Goal: Transaction & Acquisition: Purchase product/service

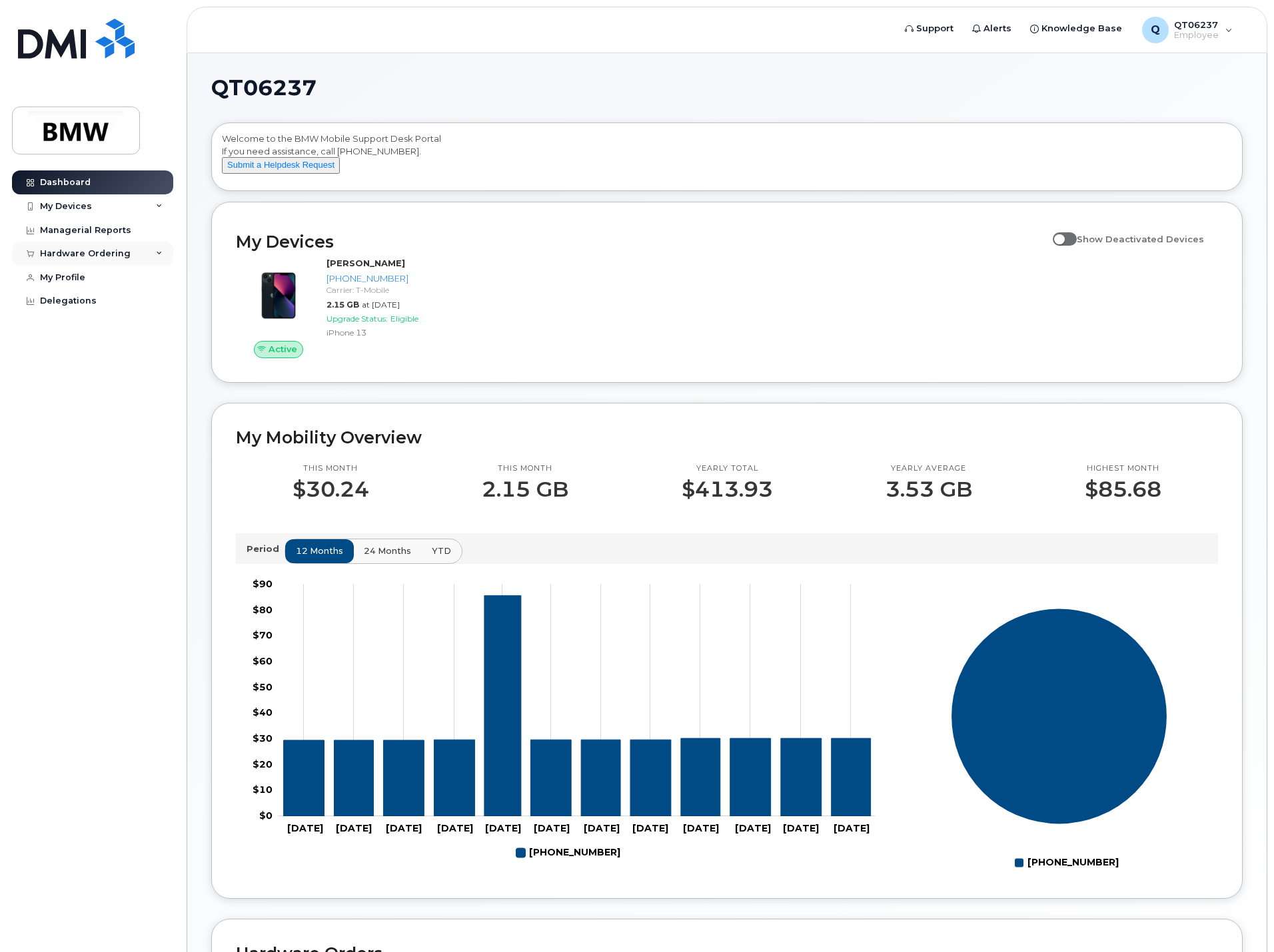
click at [80, 250] on div "Hardware Ordering" at bounding box center [85, 253] width 91 height 10
click at [74, 287] on link "New Order" at bounding box center [104, 278] width 138 height 25
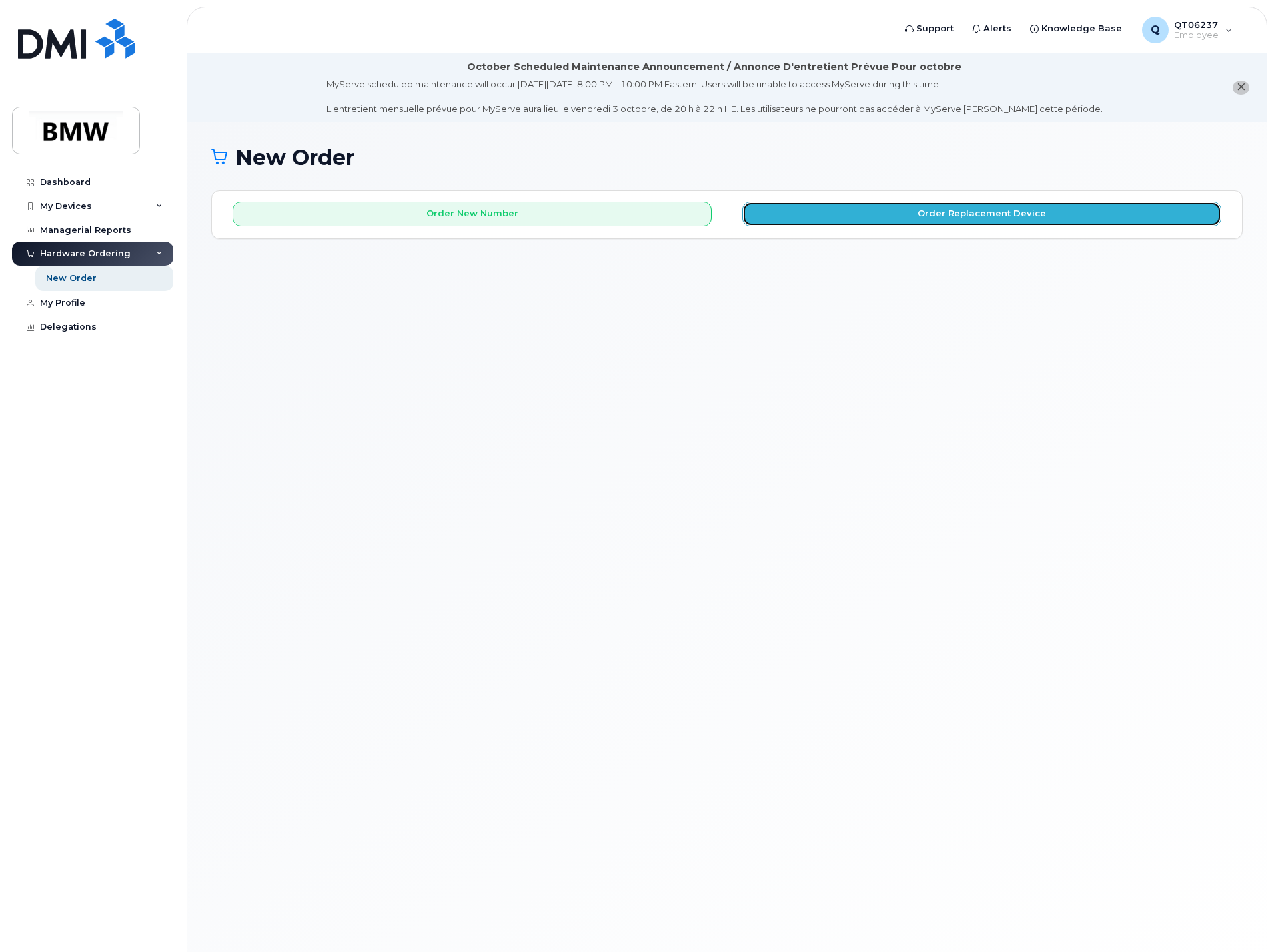
click at [1036, 220] on button "Order Replacement Device" at bounding box center [982, 214] width 479 height 24
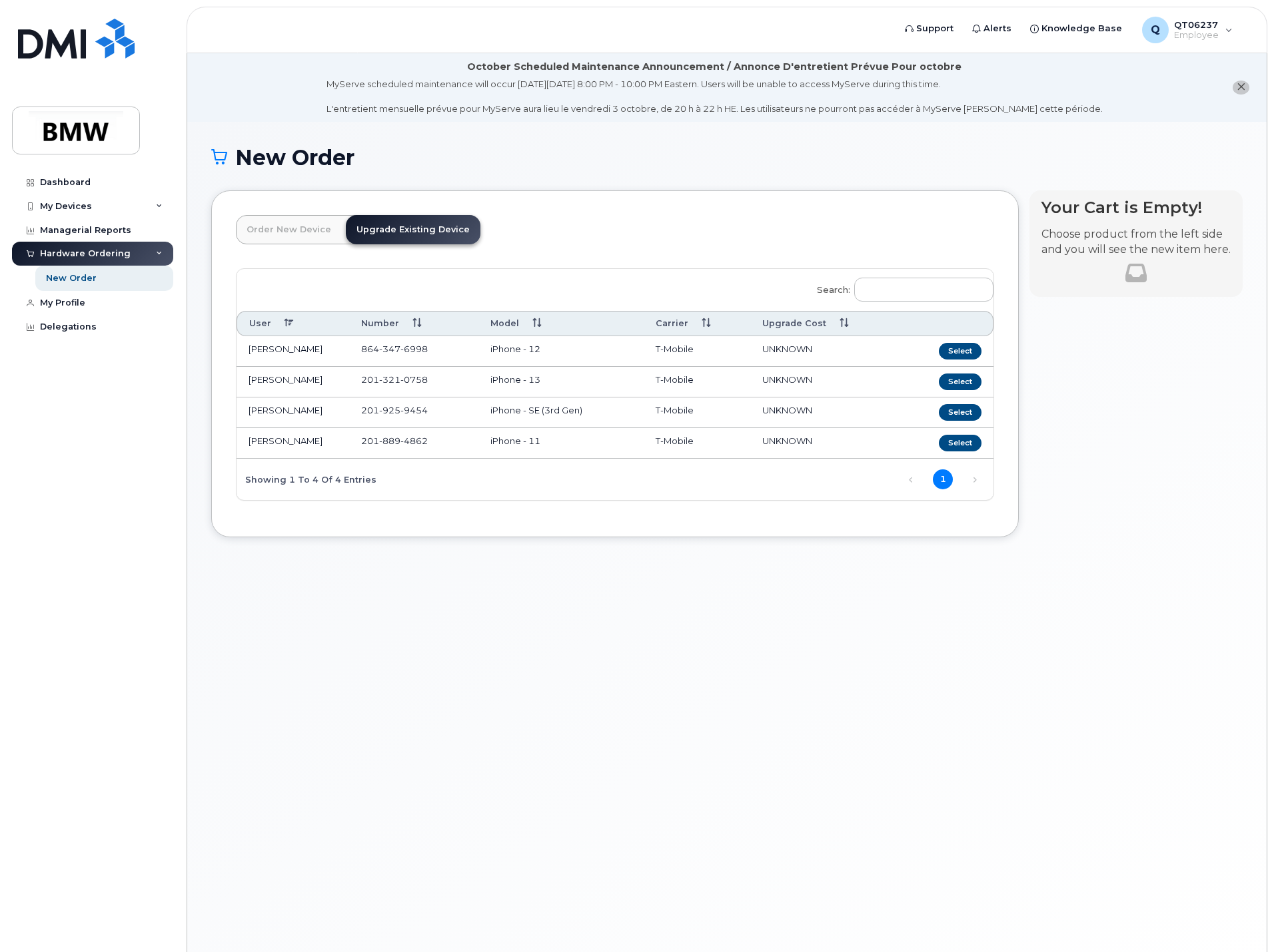
click at [526, 381] on td "iPhone - 13" at bounding box center [561, 381] width 166 height 30
click at [960, 386] on button "Select" at bounding box center [959, 381] width 42 height 16
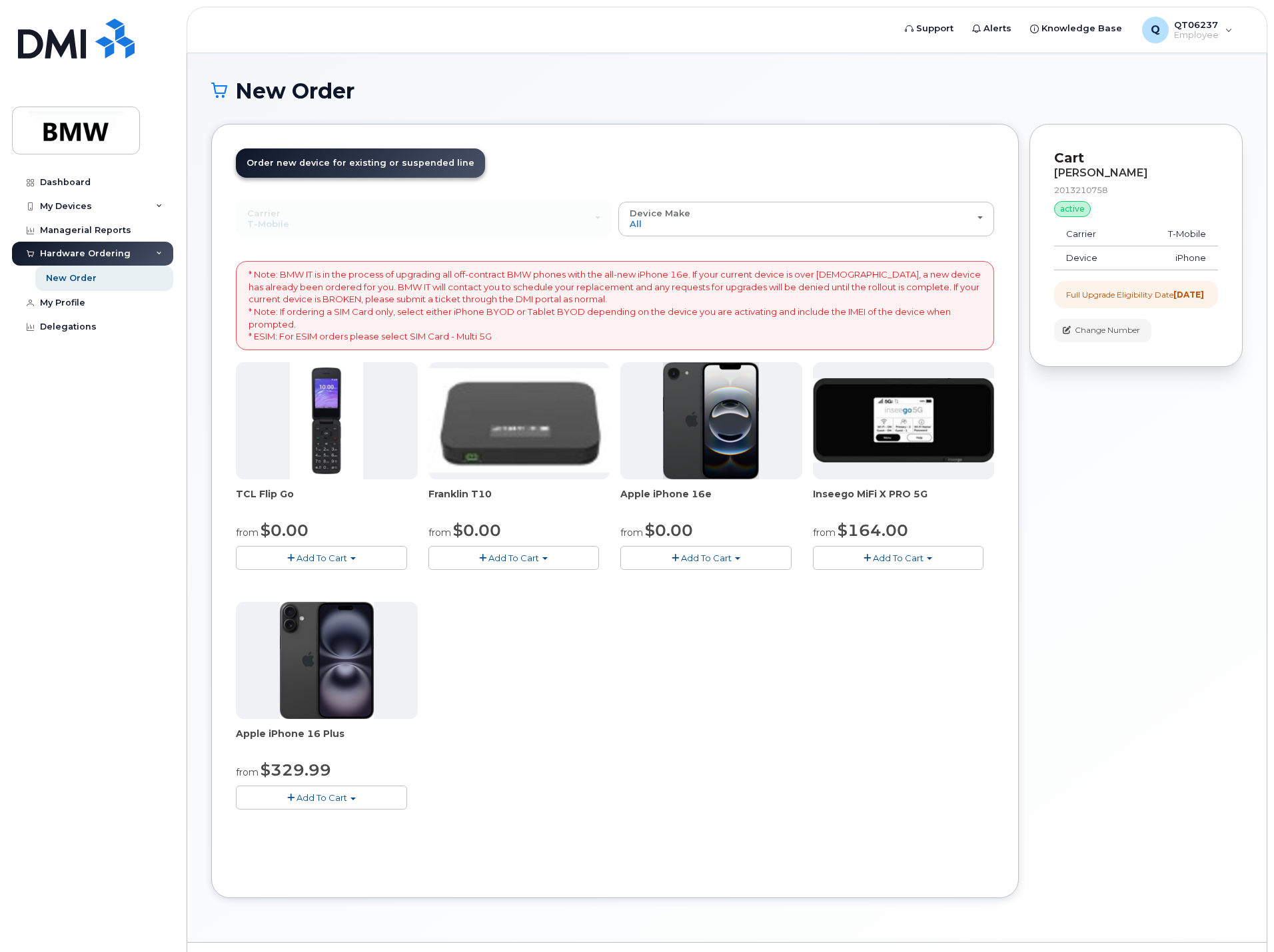
scroll to position [99, 0]
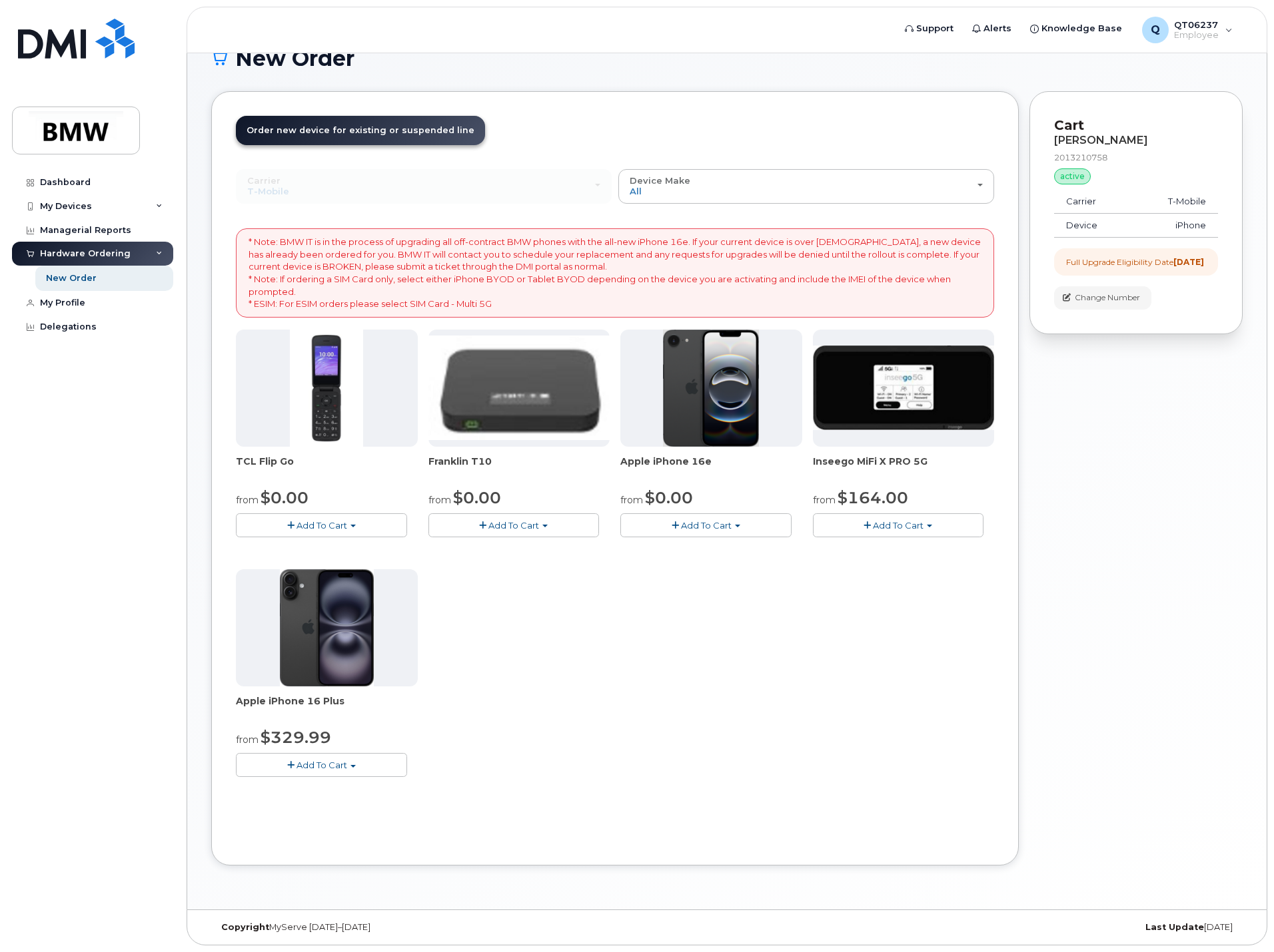
click at [720, 412] on img at bounding box center [710, 388] width 96 height 118
click at [664, 456] on span "Apple iPhone 16e" at bounding box center [711, 468] width 182 height 27
click at [633, 503] on small "from" at bounding box center [631, 500] width 22 height 12
click at [686, 500] on span "$0.00" at bounding box center [669, 498] width 48 height 19
click at [353, 766] on span "button" at bounding box center [353, 766] width 5 height 3
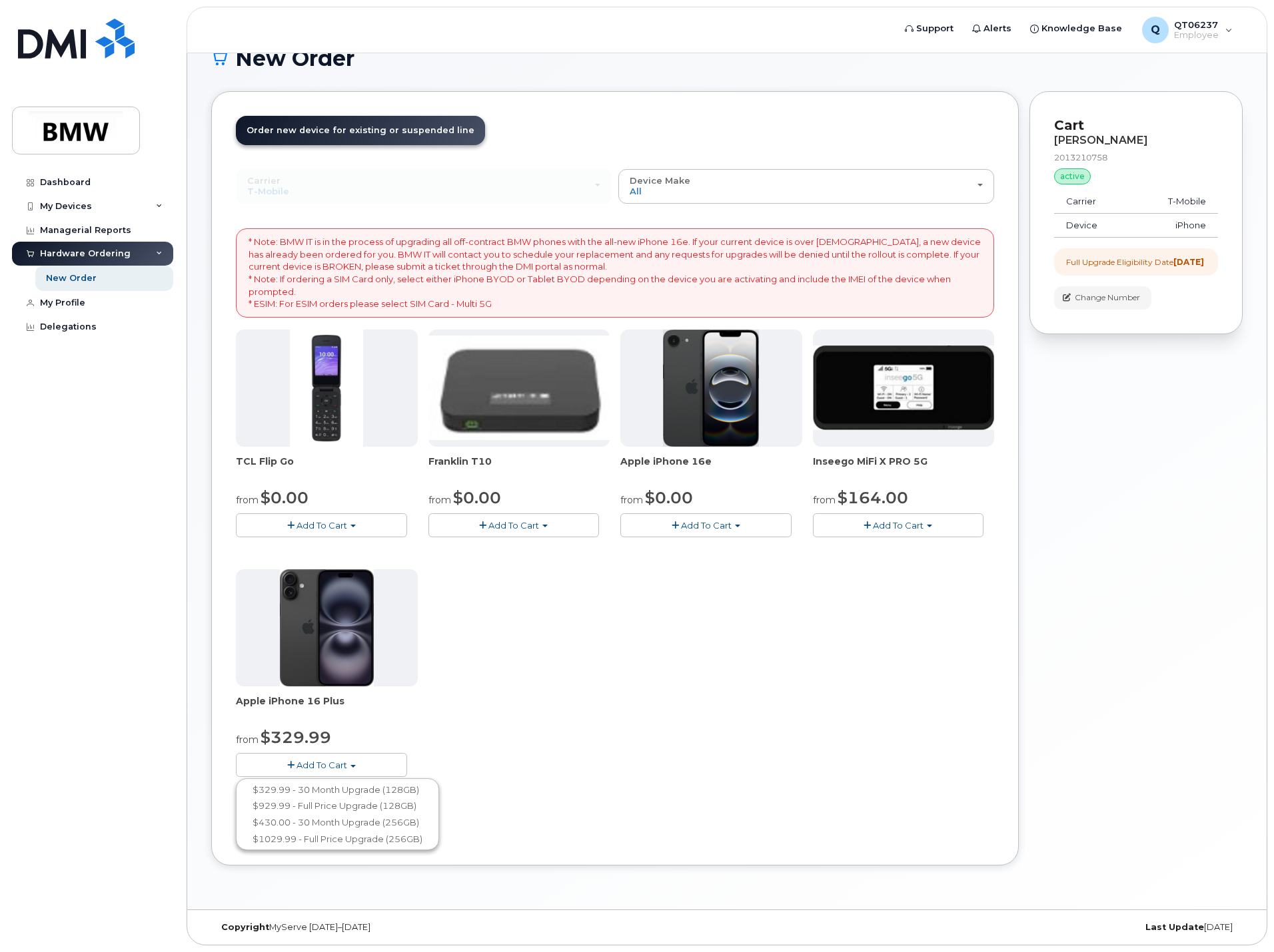
click at [642, 707] on div "TCL Flip Go from $0.00 Add To Cart $0.00 - 30 month Upgrade $96.00 - Full Price…" at bounding box center [615, 564] width 758 height 469
drag, startPoint x: 738, startPoint y: 527, endPoint x: 730, endPoint y: 528, distance: 8.1
click at [737, 527] on span "button" at bounding box center [737, 526] width 5 height 3
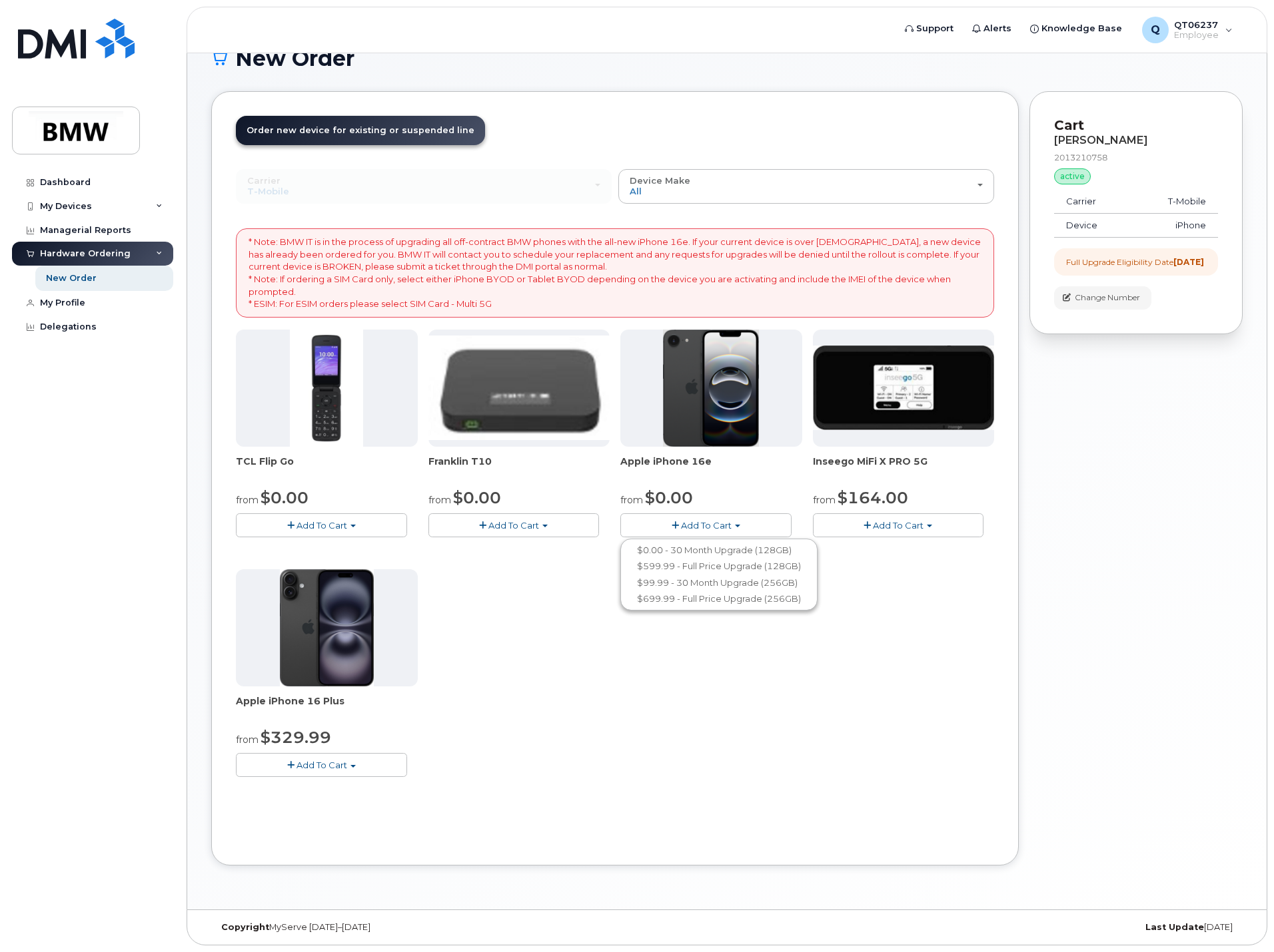
click at [381, 767] on button "Add To Cart" at bounding box center [322, 764] width 171 height 23
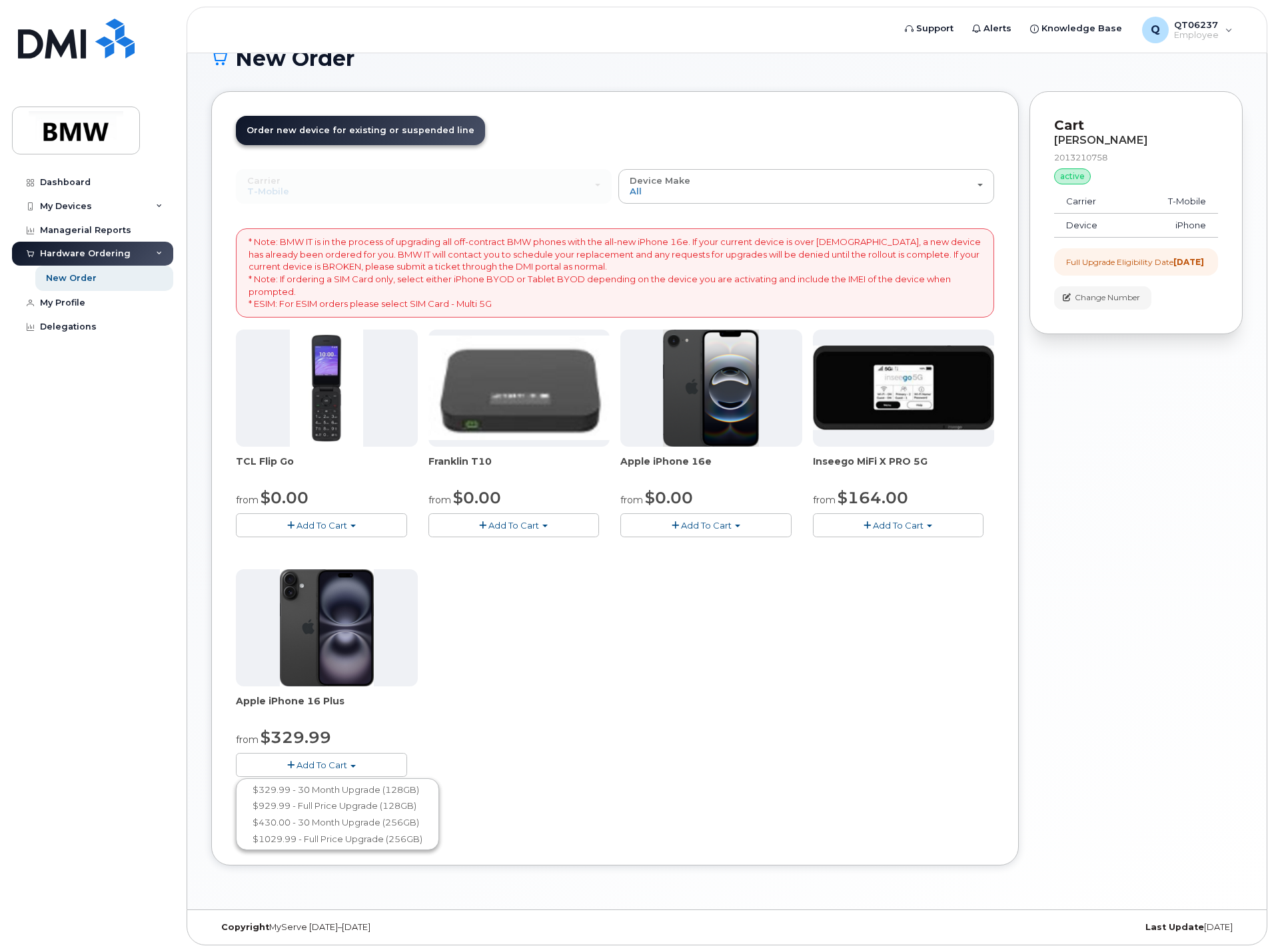
click at [625, 682] on div "TCL Flip Go from $0.00 Add To Cart $0.00 - 30 month Upgrade $96.00 - Full Price…" at bounding box center [615, 564] width 758 height 469
click at [392, 771] on button "Add To Cart" at bounding box center [322, 764] width 171 height 23
click at [514, 662] on div "TCL Flip Go from $0.00 Add To Cart $0.00 - 30 month Upgrade $96.00 - Full Price…" at bounding box center [615, 564] width 758 height 469
click at [355, 767] on span "button" at bounding box center [353, 766] width 5 height 3
click at [126, 411] on div "Dashboard My Devices Add Device 201-321-0758 (Angela Bien) Managerial Reports H…" at bounding box center [94, 551] width 164 height 762
